Goal: Task Accomplishment & Management: Complete application form

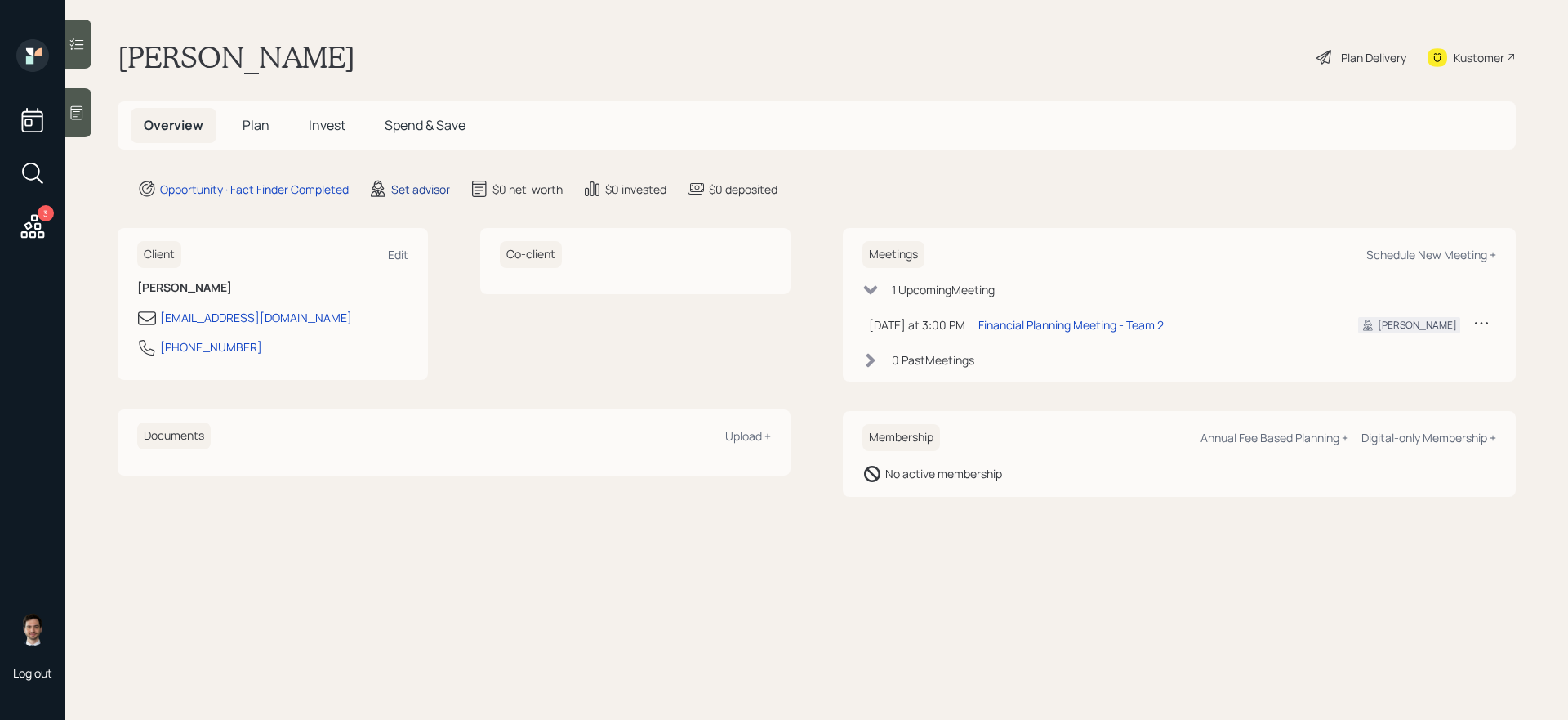
click at [392, 183] on div "Set advisor" at bounding box center [421, 189] width 59 height 17
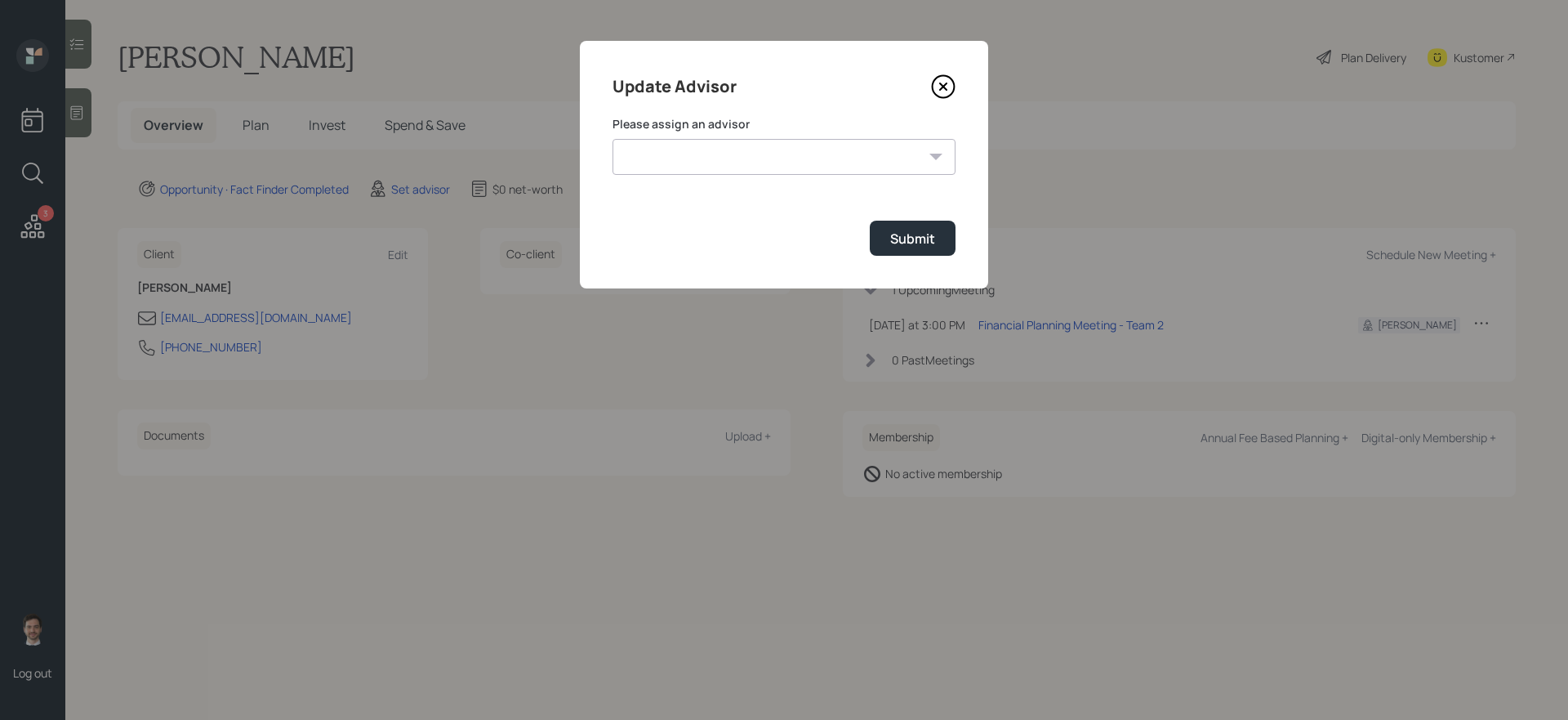
click at [642, 143] on select "[PERSON_NAME] [PERSON_NAME] End [PERSON_NAME] [PERSON_NAME] [PERSON_NAME] [PERS…" at bounding box center [784, 157] width 343 height 36
select select "ef6b64e1-8f62-4a74-b865-a7df4b35b836"
click at [613, 138] on select "[PERSON_NAME] [PERSON_NAME] End [PERSON_NAME] [PERSON_NAME] [PERSON_NAME] [PERS…" at bounding box center [784, 157] width 343 height 36
click at [905, 235] on div "Submit" at bounding box center [911, 238] width 45 height 18
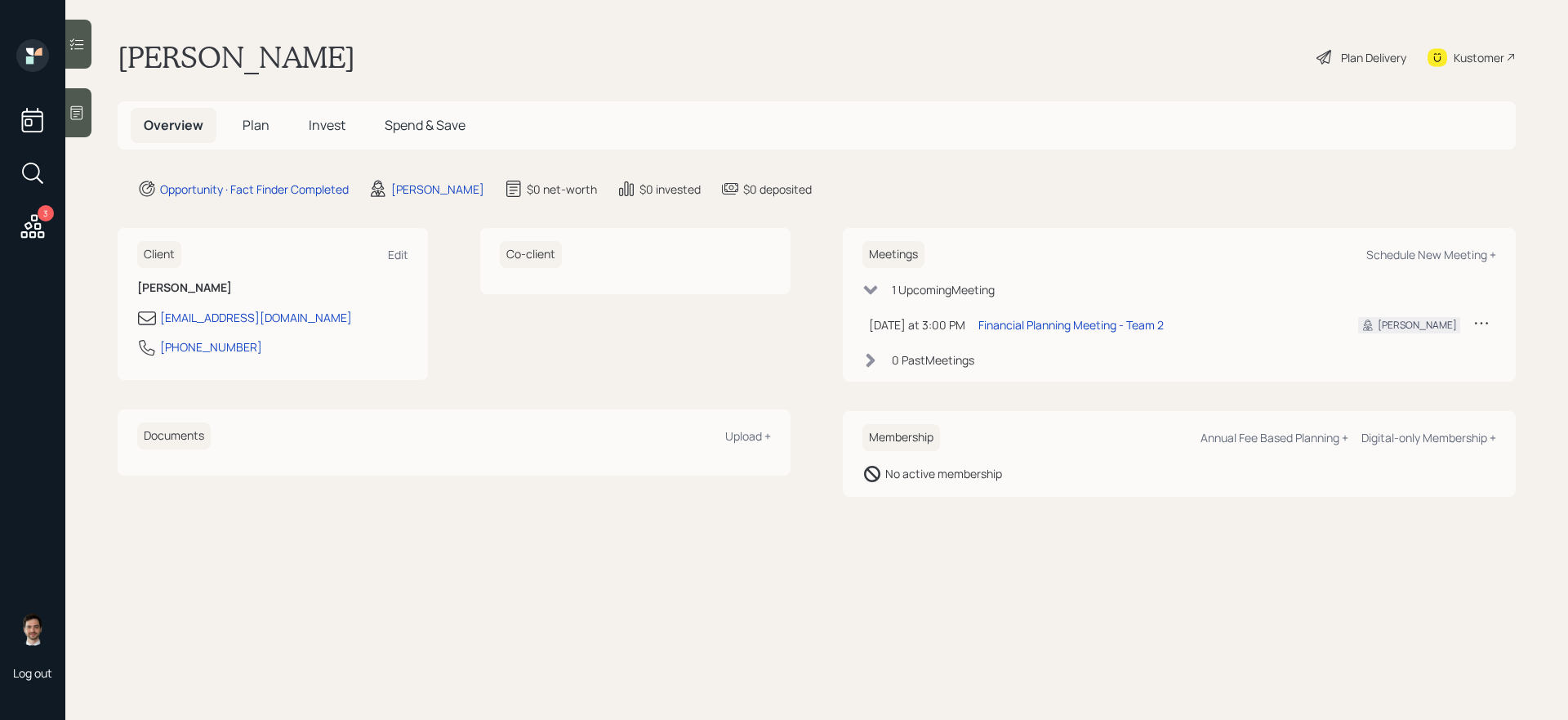
click at [262, 131] on span "Plan" at bounding box center [256, 124] width 27 height 18
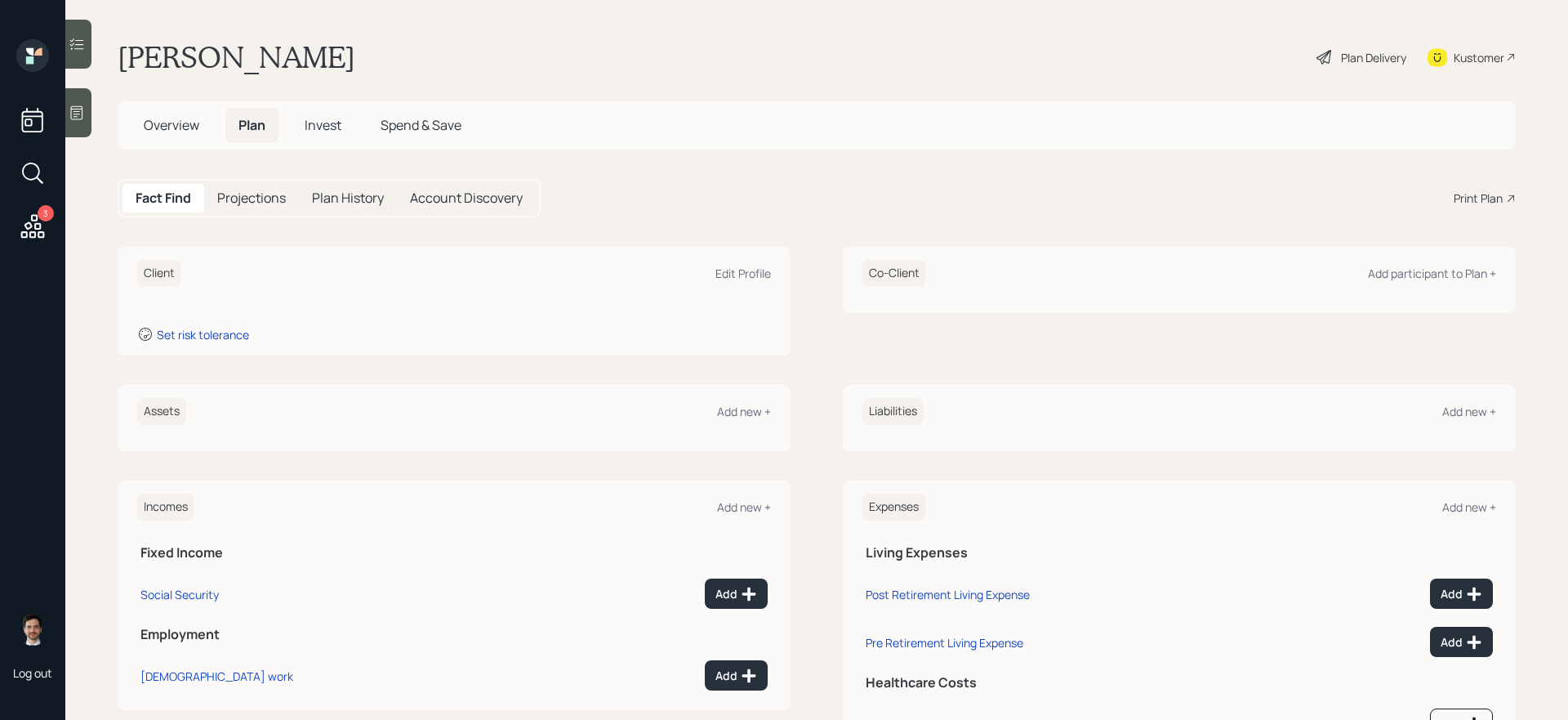
scroll to position [77, 0]
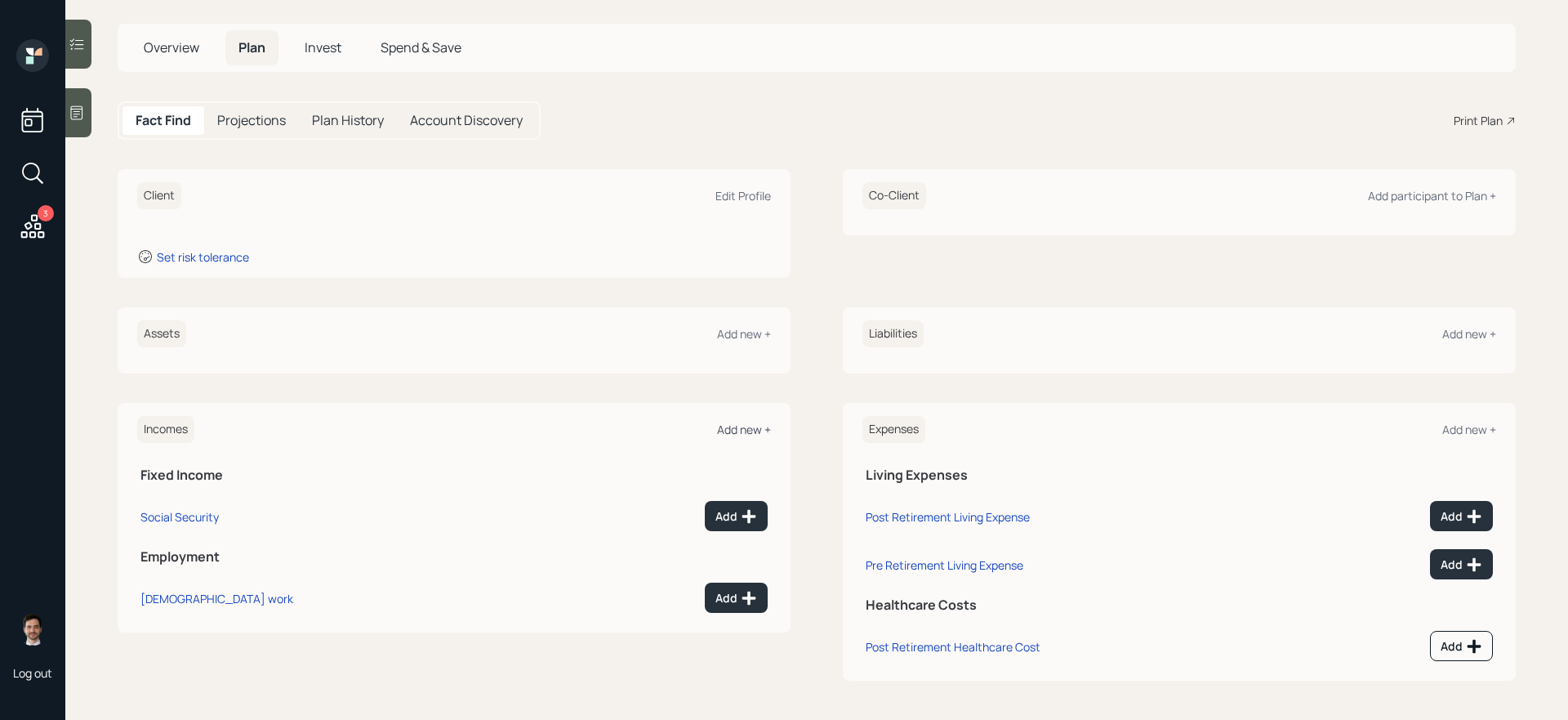
click at [739, 424] on div "Add new +" at bounding box center [743, 429] width 53 height 15
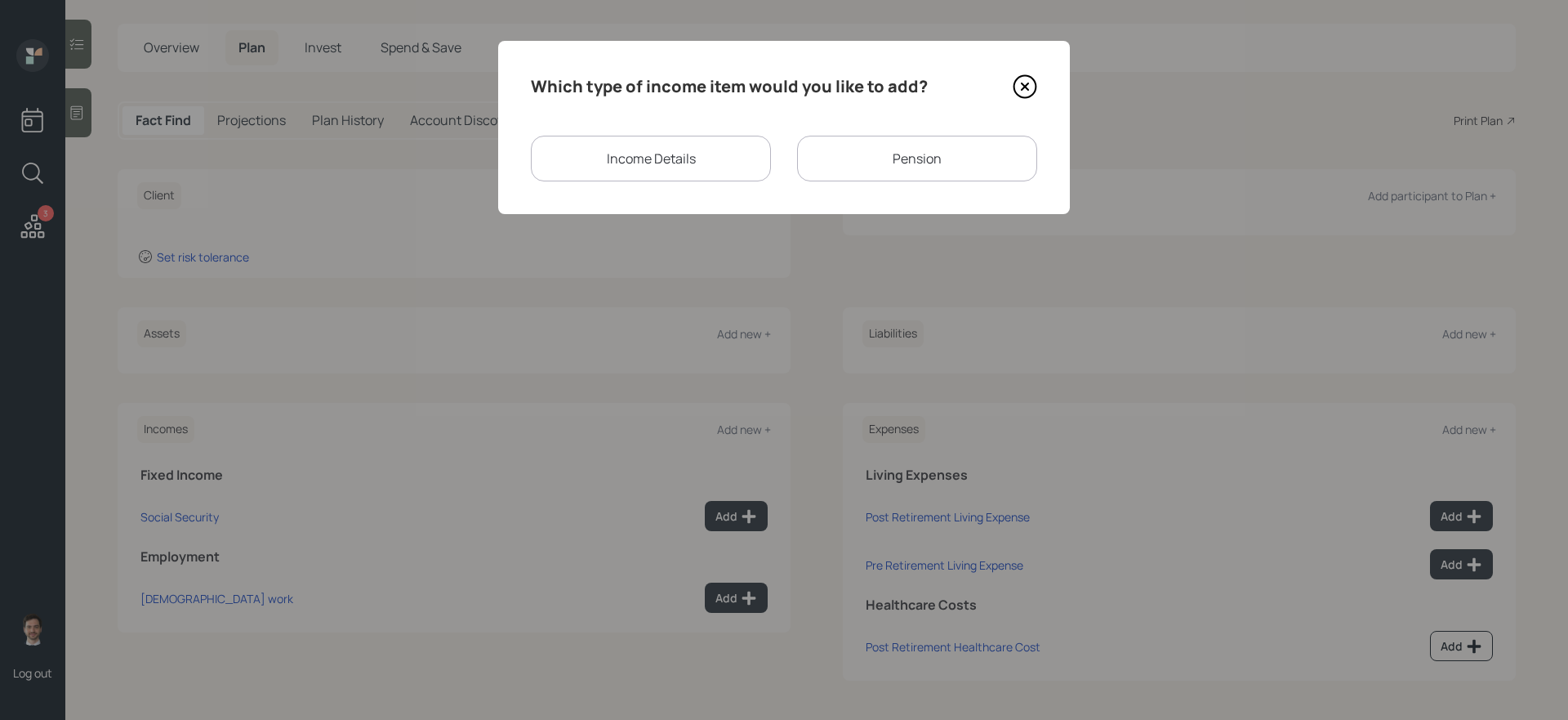
click at [1021, 83] on icon at bounding box center [1024, 86] width 7 height 7
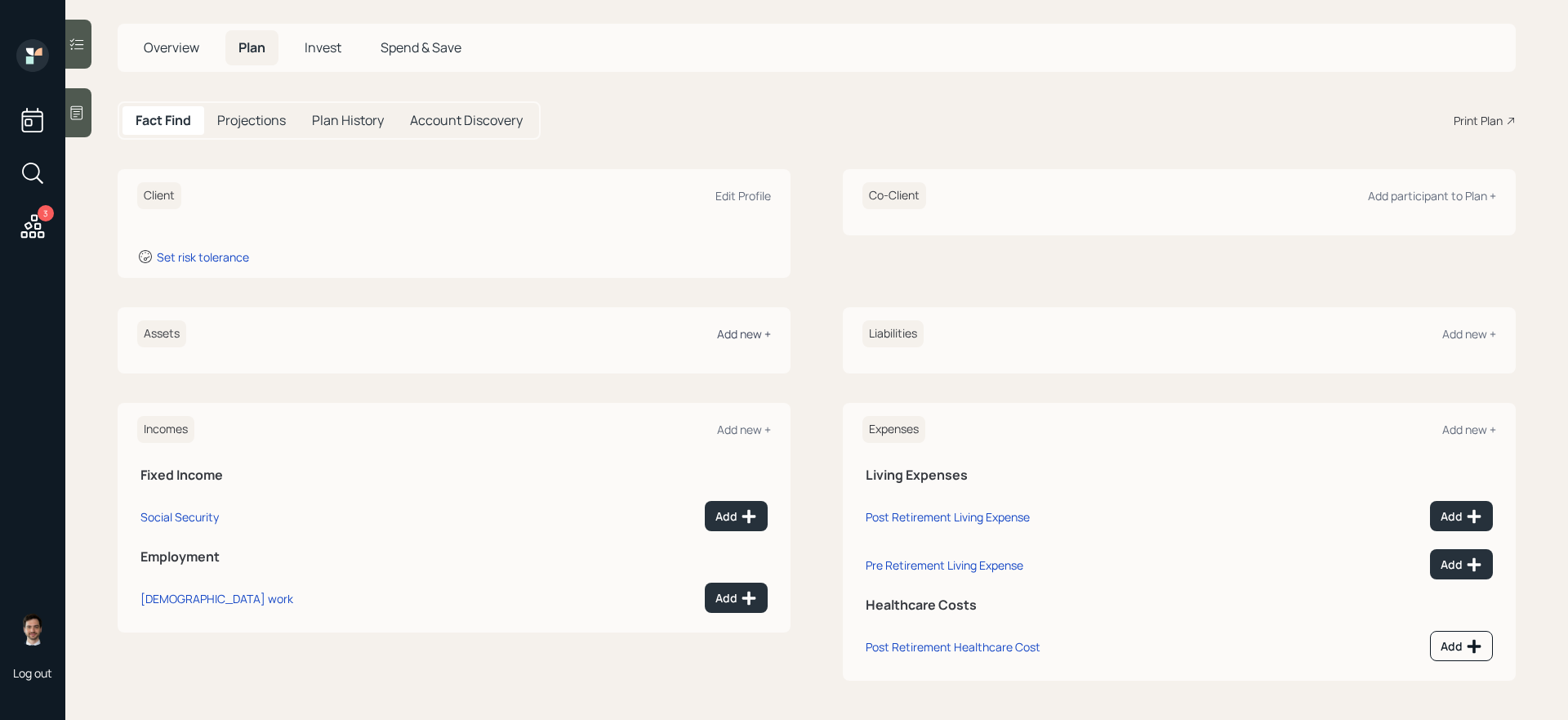
click at [732, 334] on div "Add new +" at bounding box center [743, 333] width 53 height 15
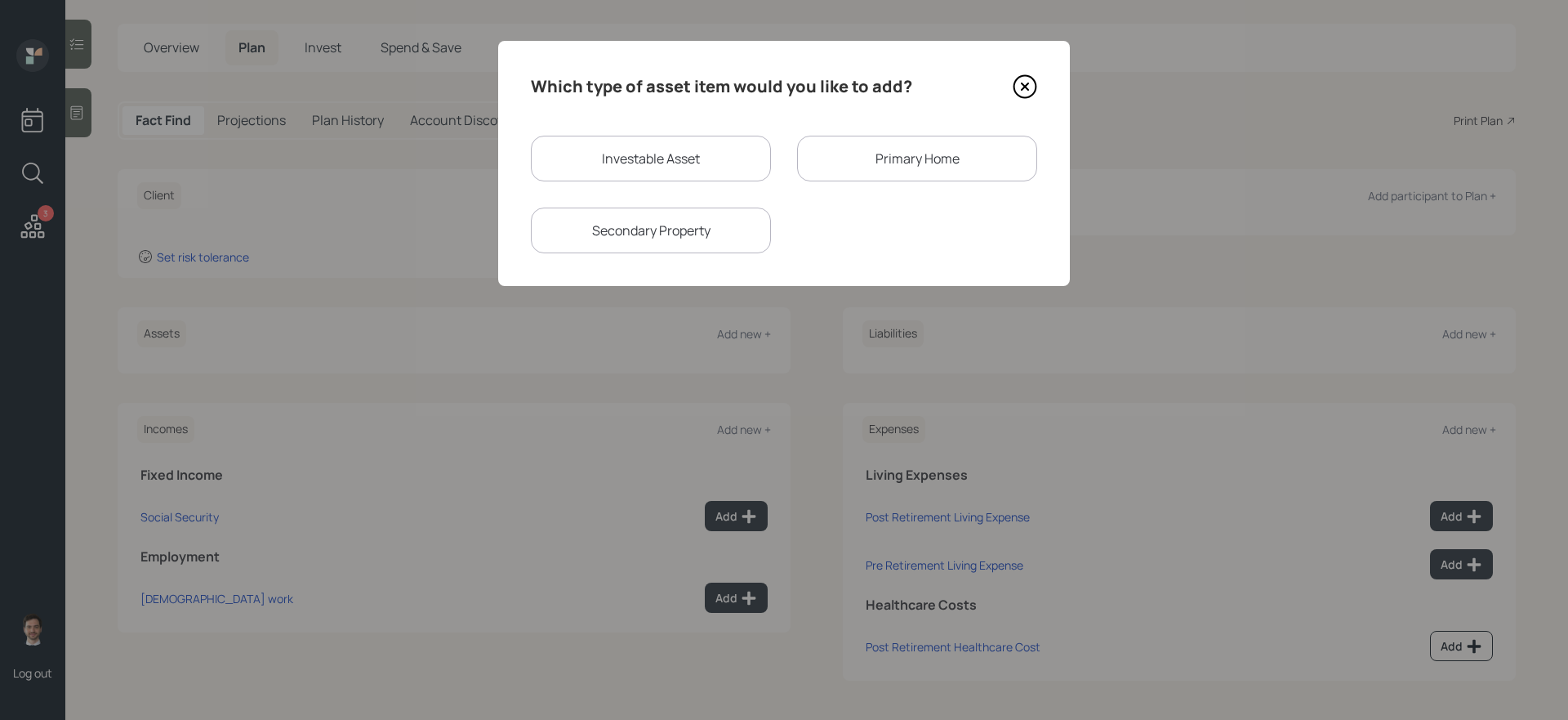
click at [695, 171] on div "Investable Asset" at bounding box center [651, 159] width 240 height 46
select select "taxable"
select select "balanced"
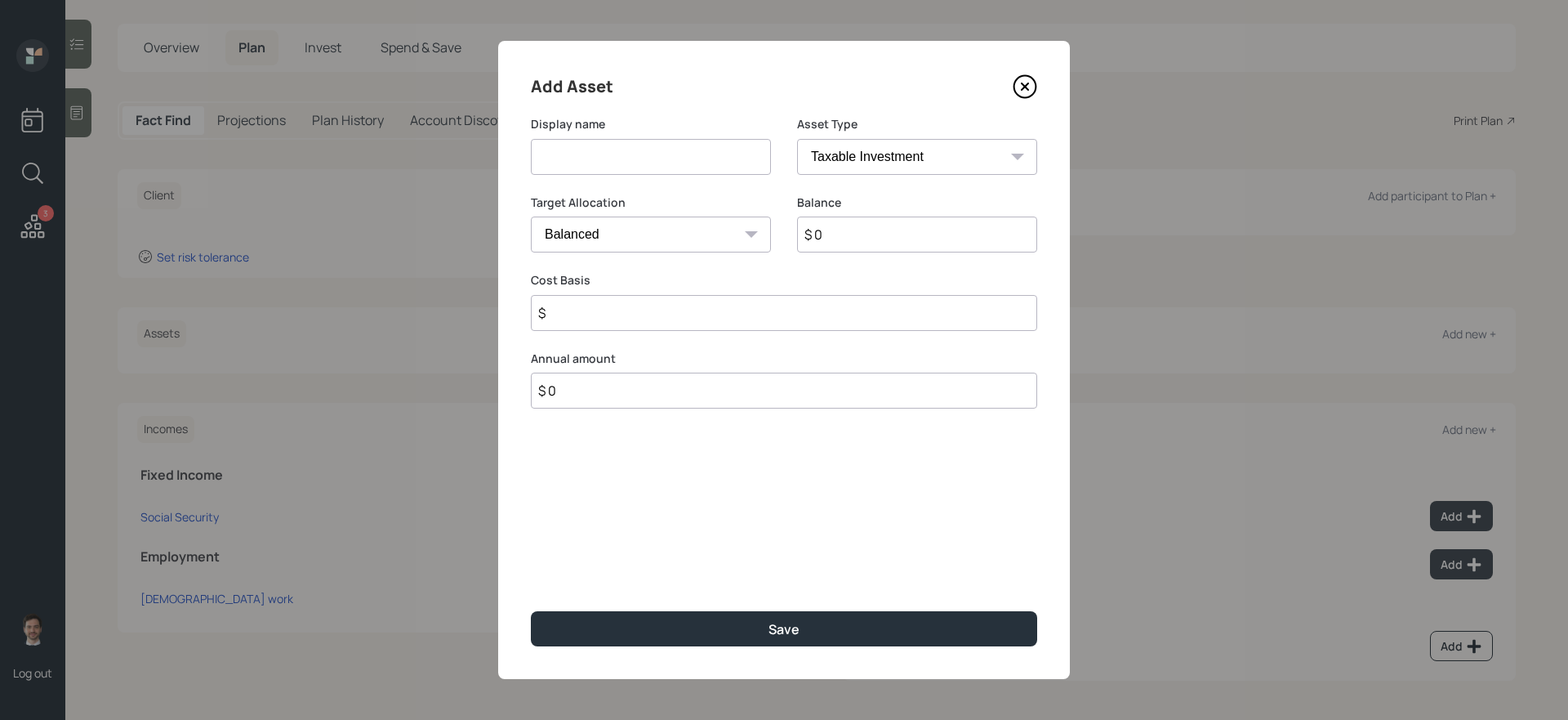
drag, startPoint x: 695, startPoint y: 171, endPoint x: 695, endPoint y: 148, distance: 23.0
click at [695, 171] on input at bounding box center [651, 157] width 240 height 36
type input "Current 401k"
select select "company_sponsored"
type input "$ 80,000"
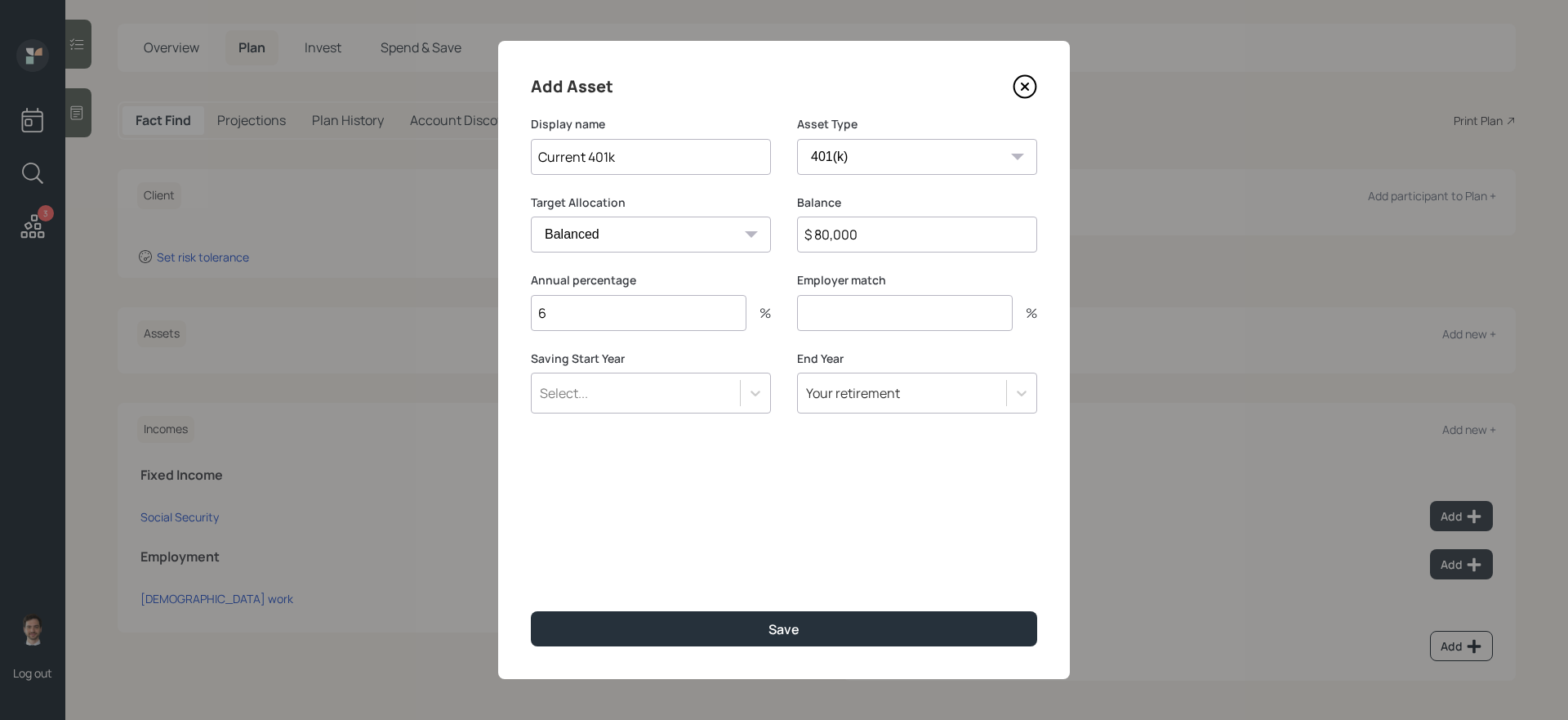
type input "6"
type input "3"
type input "a"
click at [531, 611] on button "Save" at bounding box center [784, 628] width 506 height 35
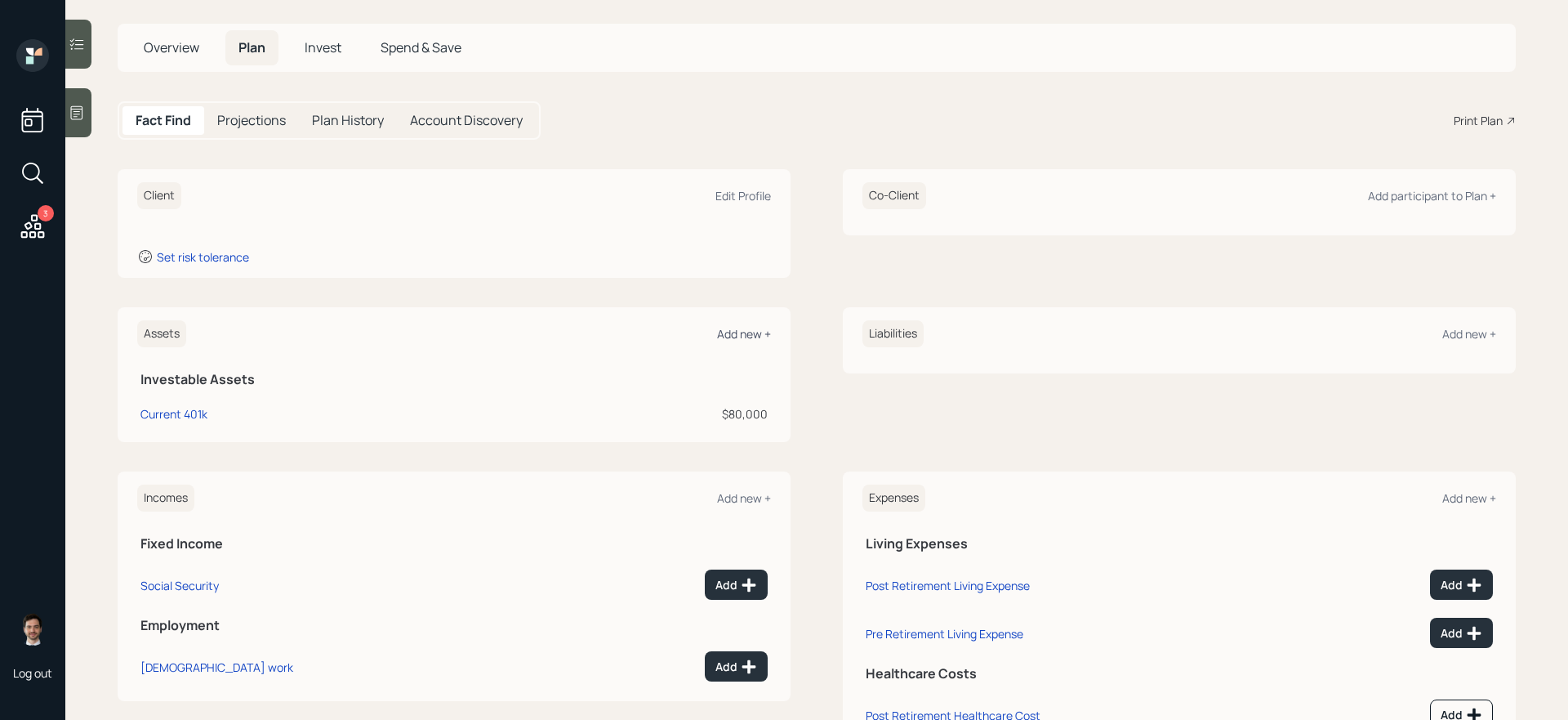
click at [729, 337] on div "Add new +" at bounding box center [743, 333] width 53 height 15
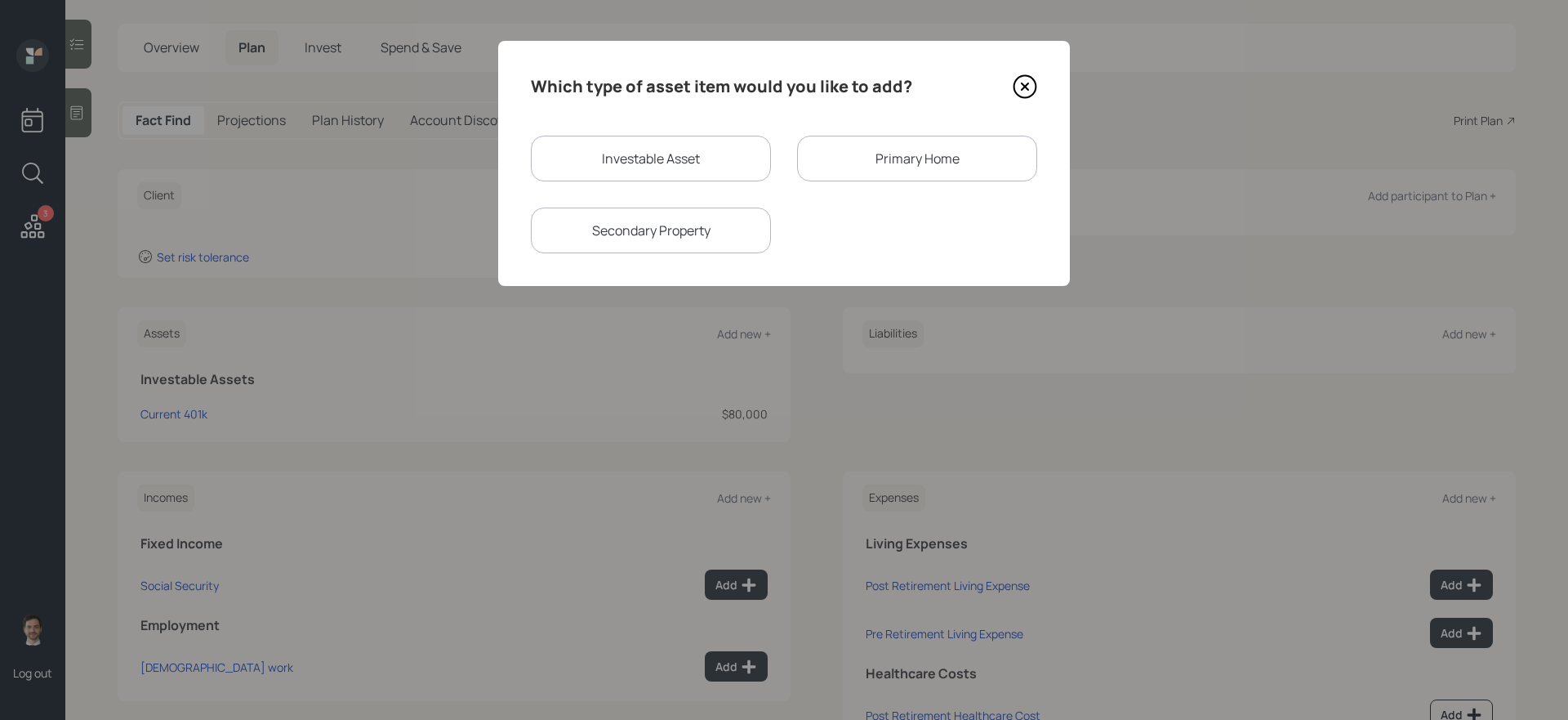
click at [736, 159] on div "Investable Asset" at bounding box center [651, 159] width 240 height 46
select select "taxable"
select select "balanced"
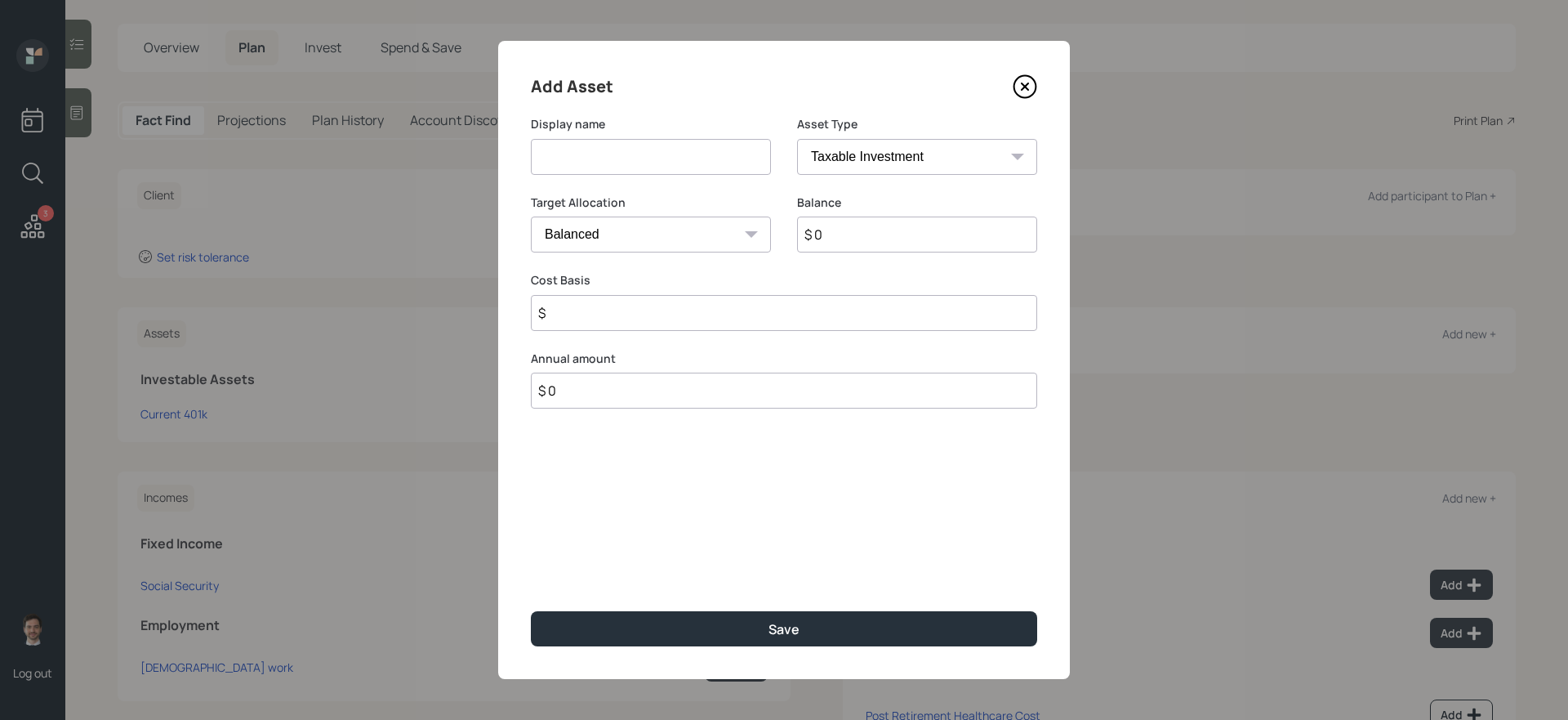
click at [708, 161] on input at bounding box center [651, 157] width 240 height 36
type input "IRA"
select select "ira"
type input "$"
type input "$ 53,000"
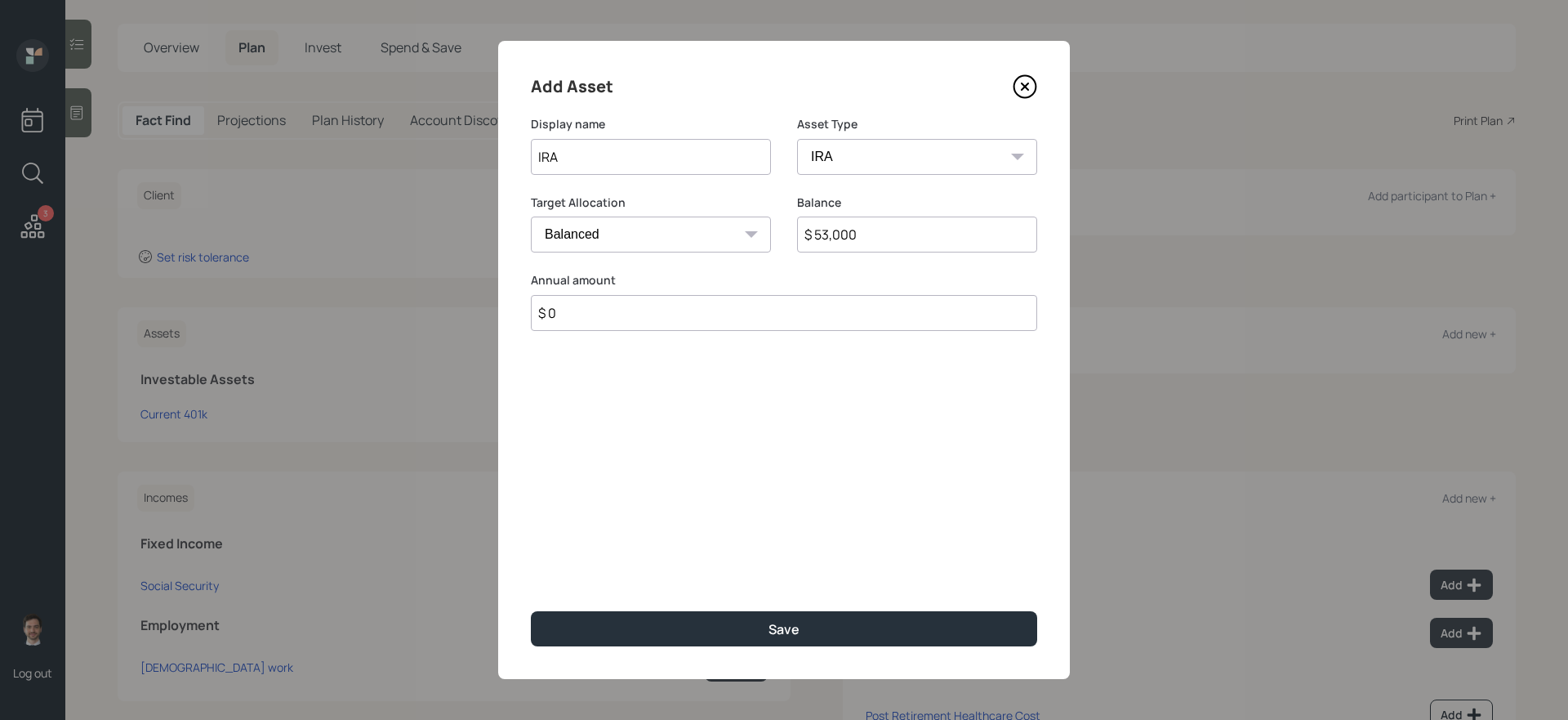
type input "$ 0"
click at [531, 611] on button "Save" at bounding box center [784, 628] width 506 height 35
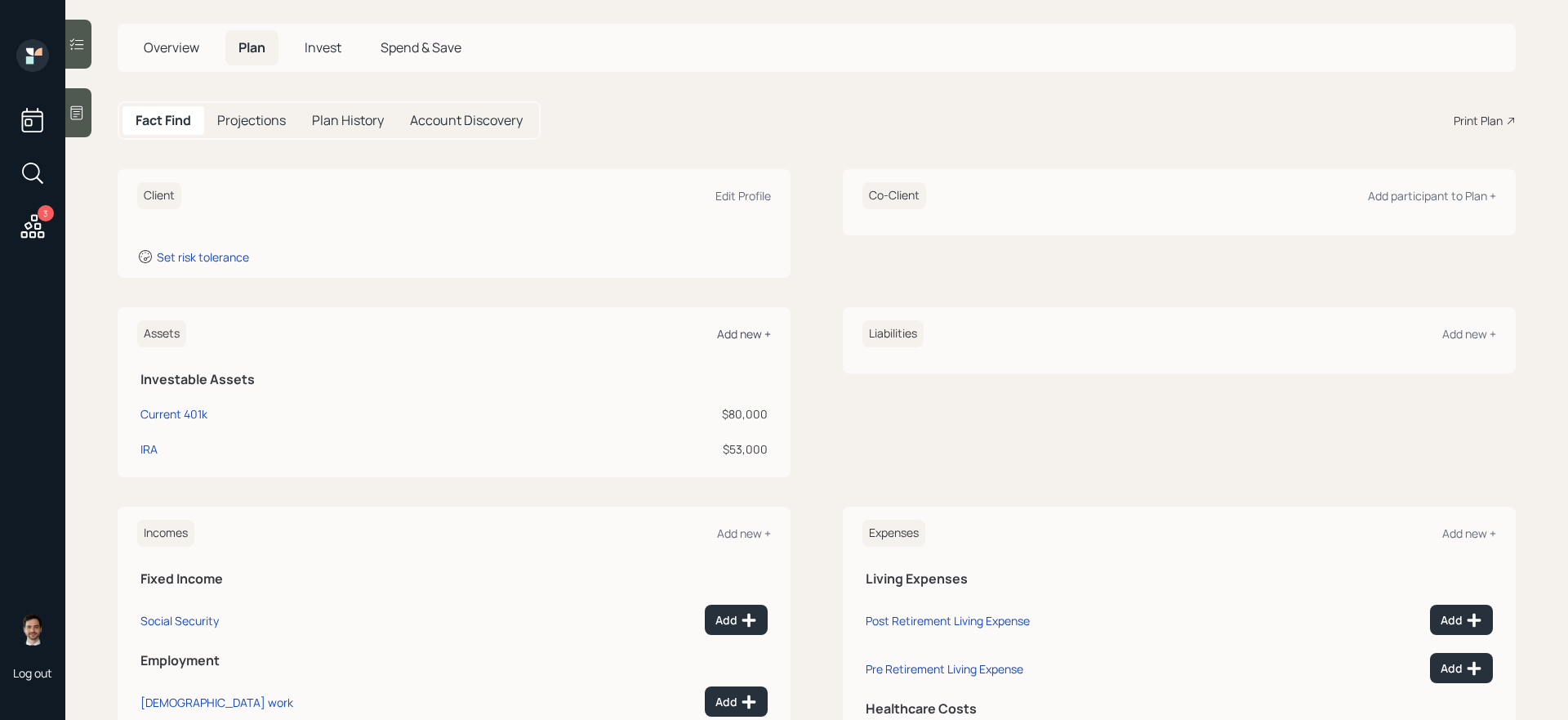
click at [754, 335] on div "Add new +" at bounding box center [743, 333] width 53 height 15
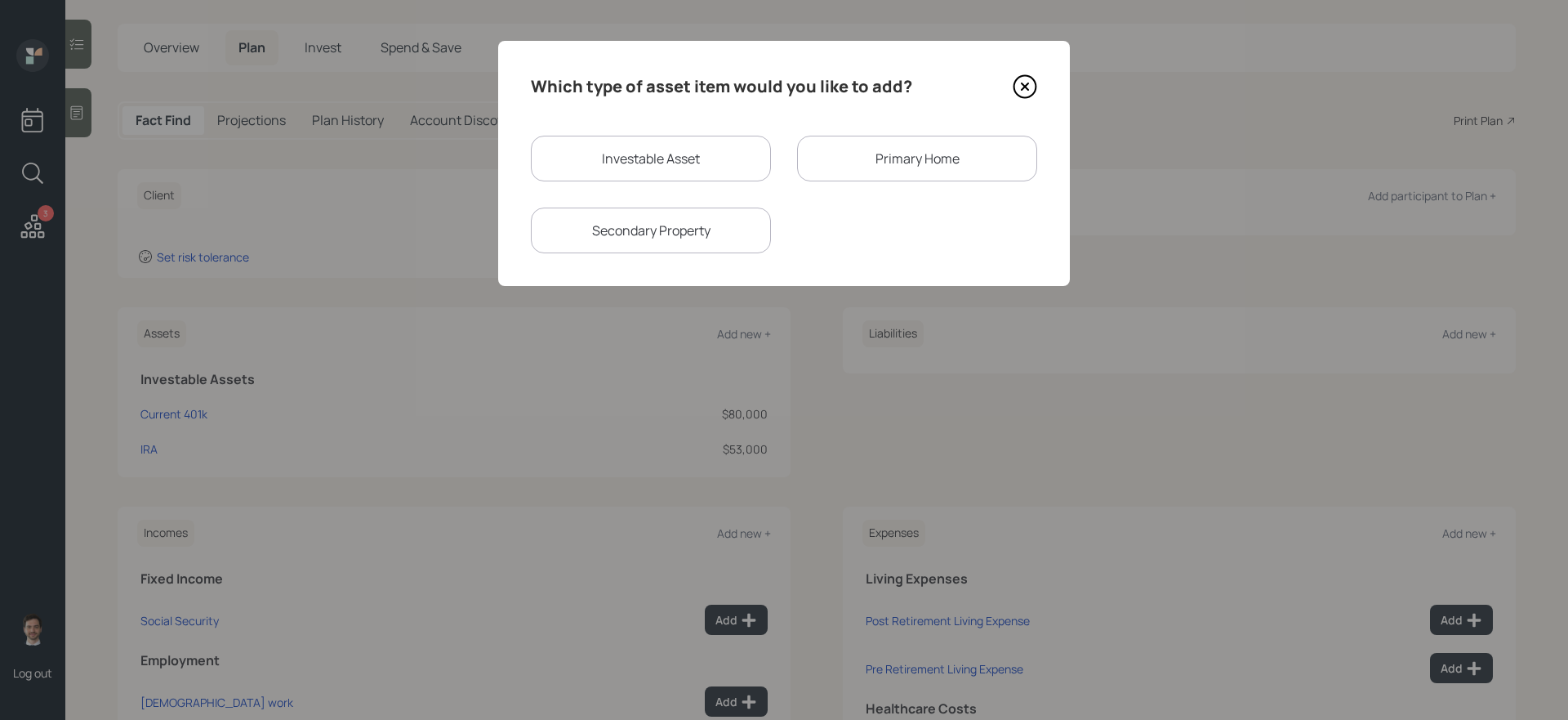
click at [719, 176] on div "Investable Asset" at bounding box center [651, 159] width 240 height 46
select select "taxable"
select select "balanced"
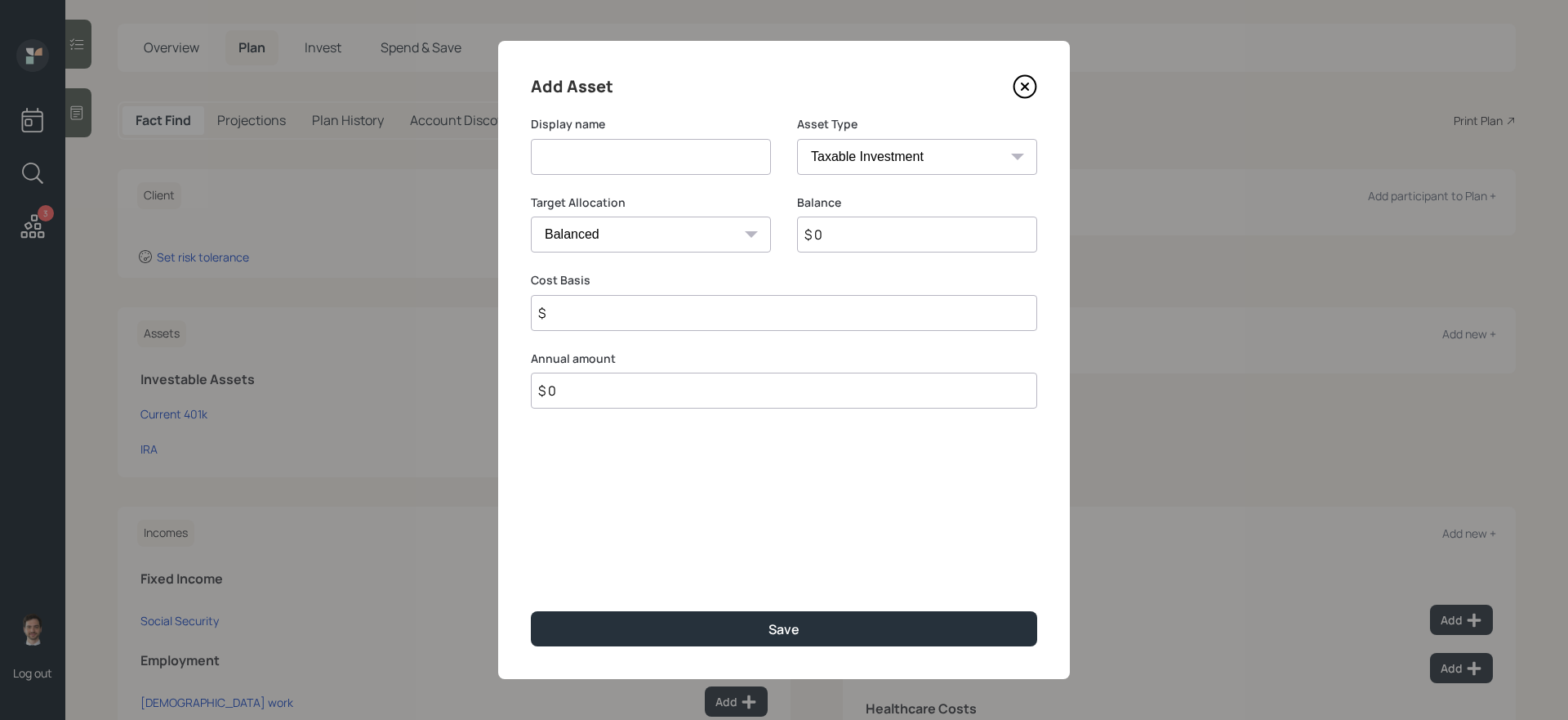
click at [698, 161] on input at bounding box center [651, 157] width 240 height 36
type input "Brokerage Account"
type input "$ 245,000"
type input "$ 200,000"
click at [531, 611] on button "Save" at bounding box center [784, 628] width 506 height 35
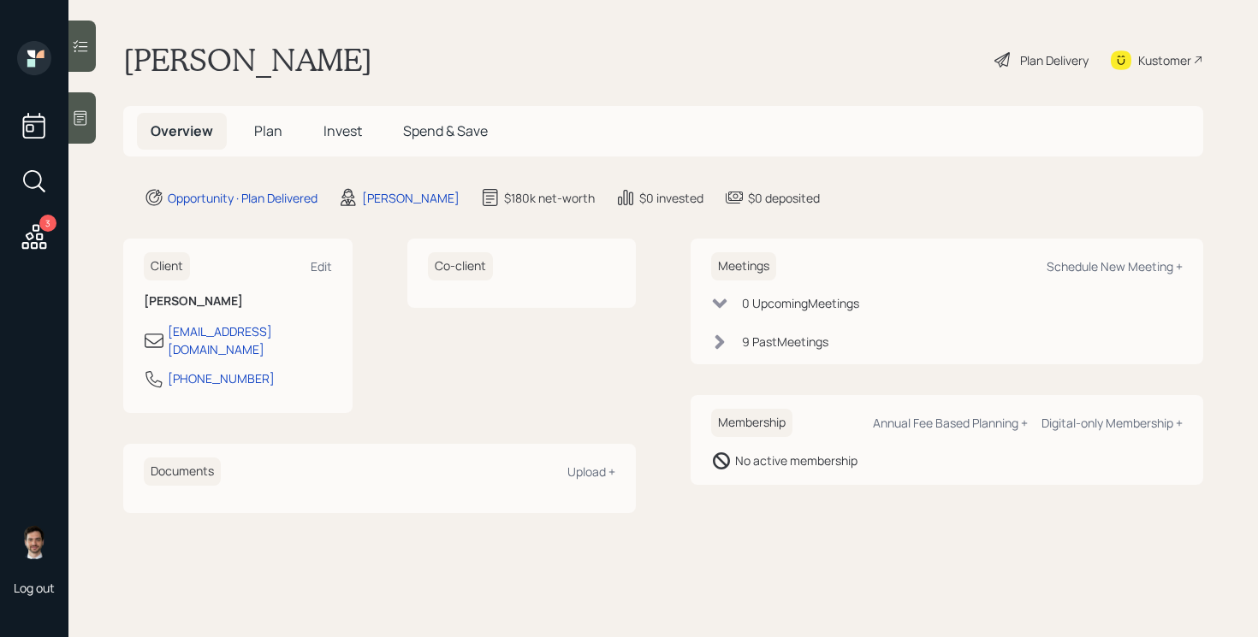
click at [270, 133] on span "Plan" at bounding box center [268, 130] width 28 height 19
